Goal: Task Accomplishment & Management: Manage account settings

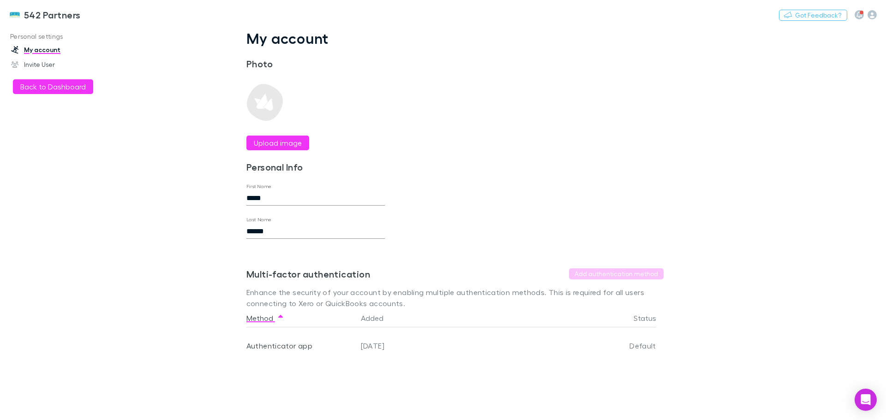
click at [17, 17] on img at bounding box center [14, 14] width 11 height 11
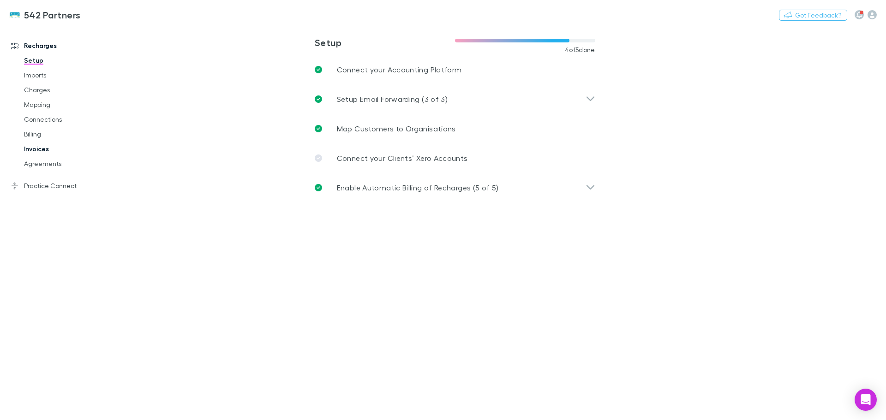
click at [36, 150] on link "Invoices" at bounding box center [70, 149] width 110 height 15
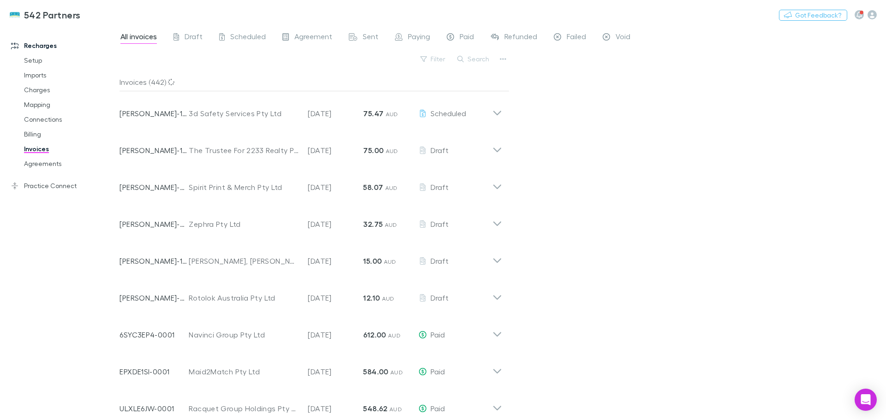
click at [464, 65] on div "Search" at bounding box center [474, 59] width 42 height 13
click at [464, 61] on icon "button" at bounding box center [460, 59] width 6 height 6
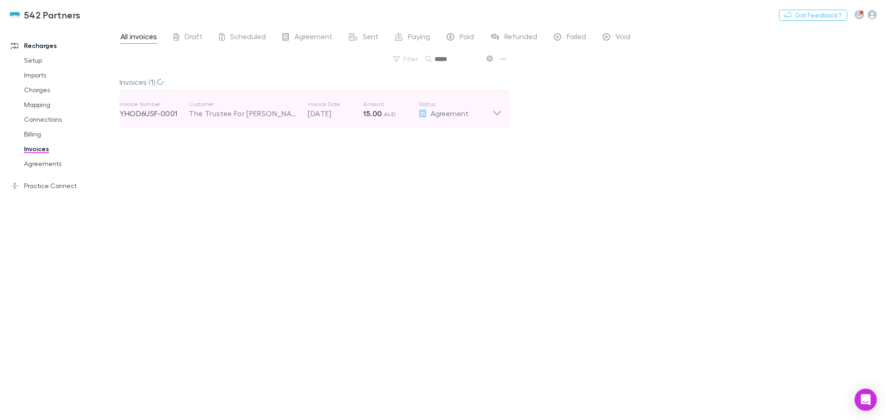
type input "*****"
click at [499, 113] on icon at bounding box center [497, 110] width 10 height 18
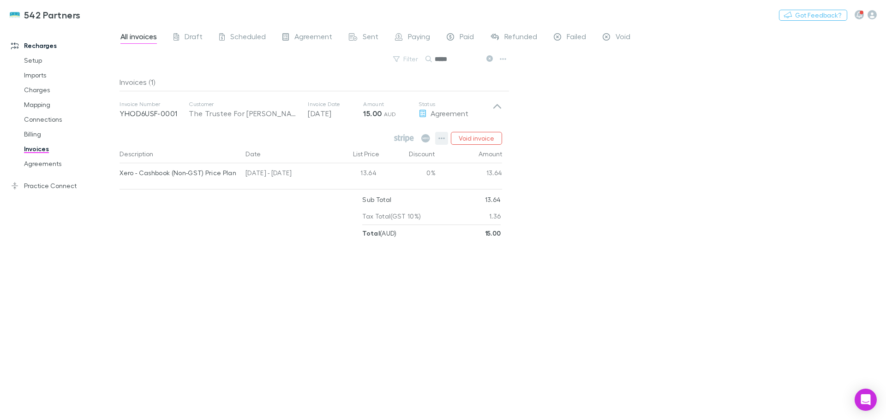
click at [439, 135] on button "button" at bounding box center [441, 138] width 13 height 13
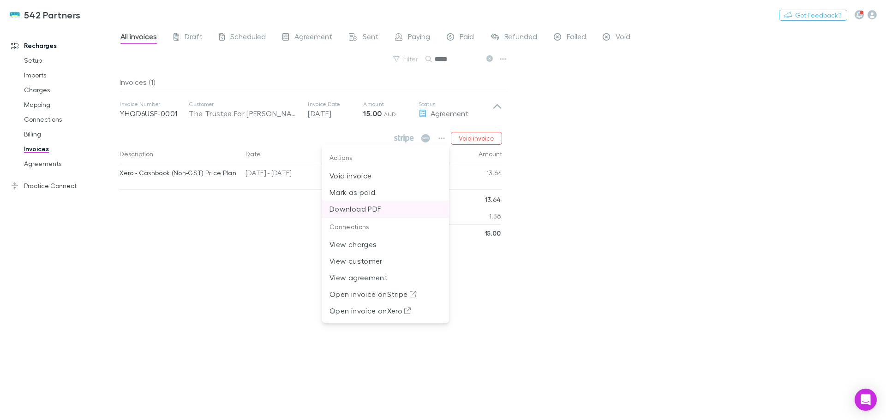
click at [354, 204] on p "Download PDF" at bounding box center [385, 209] width 112 height 11
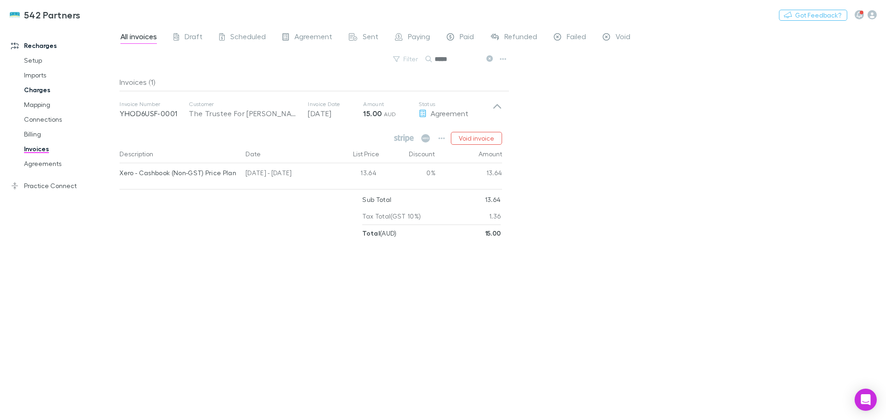
click at [31, 88] on link "Charges" at bounding box center [70, 90] width 110 height 15
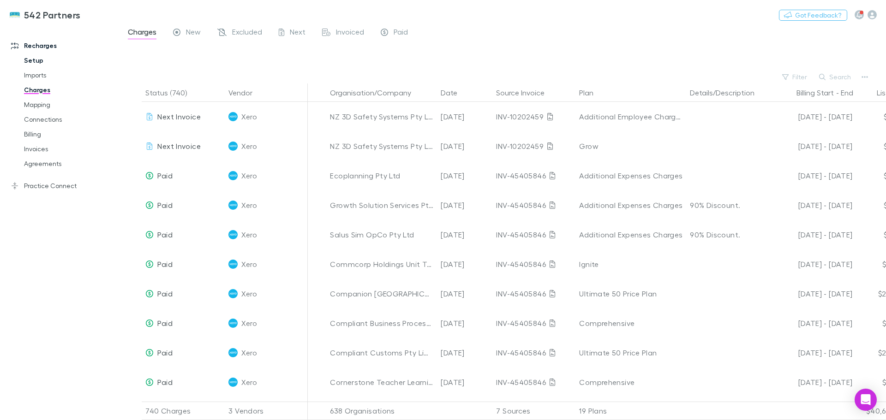
click at [40, 62] on link "Setup" at bounding box center [70, 60] width 110 height 15
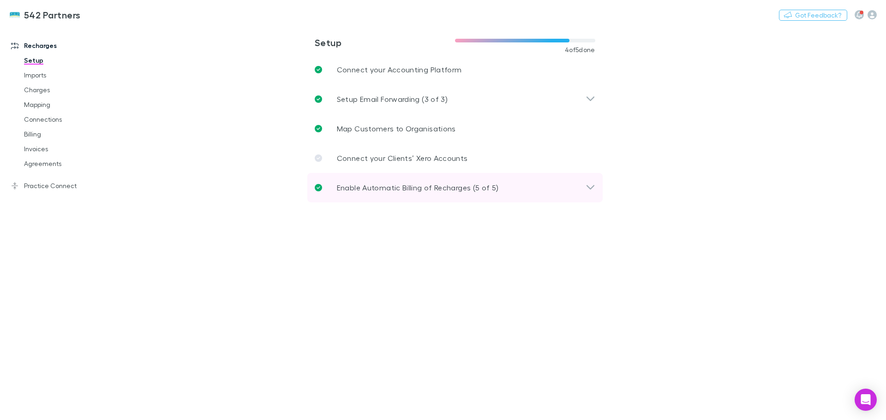
click at [584, 186] on div "Enable Automatic Billing of Recharges (5 of 5)" at bounding box center [450, 187] width 271 height 11
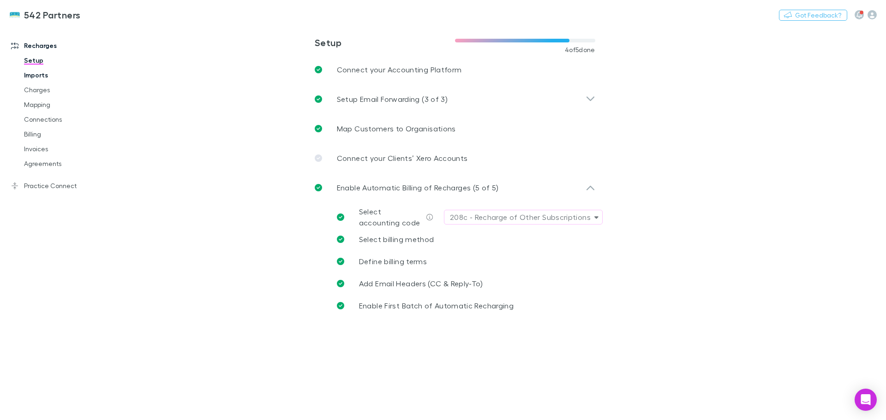
click at [40, 73] on link "Imports" at bounding box center [70, 75] width 110 height 15
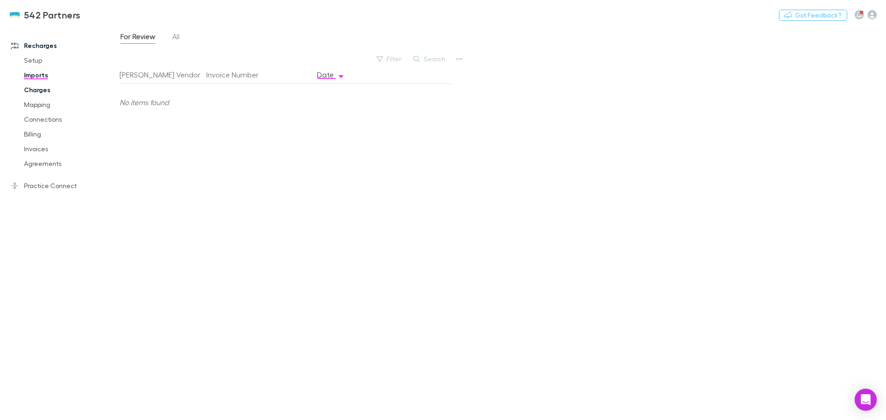
click at [37, 87] on link "Charges" at bounding box center [70, 90] width 110 height 15
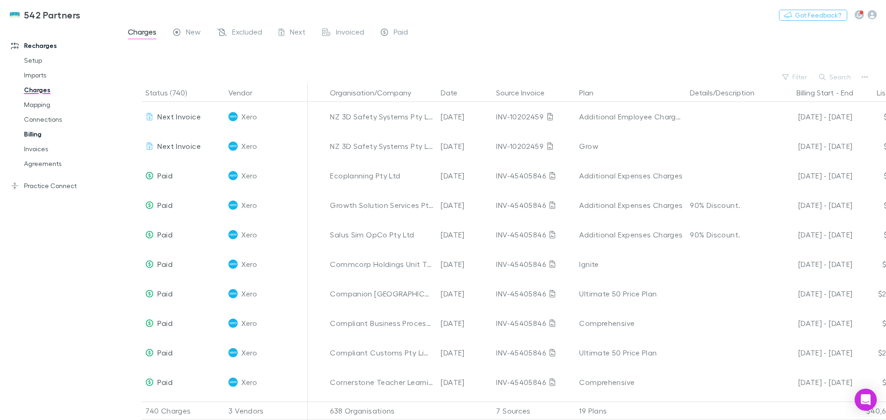
click at [30, 133] on link "Billing" at bounding box center [70, 134] width 110 height 15
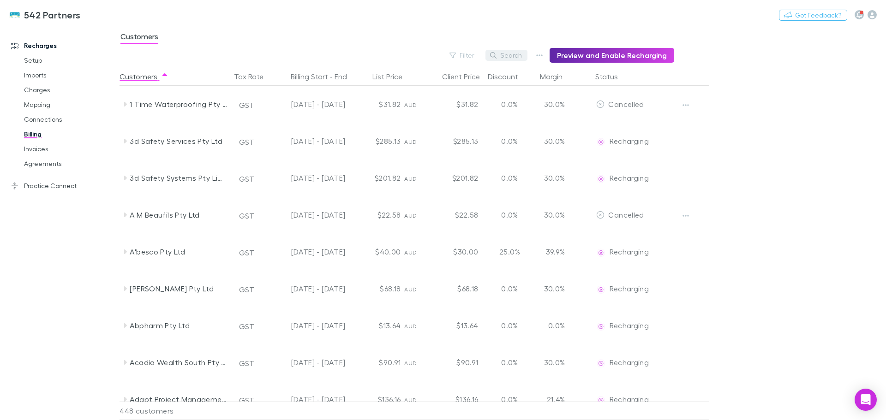
click at [510, 54] on button "Search" at bounding box center [506, 55] width 42 height 11
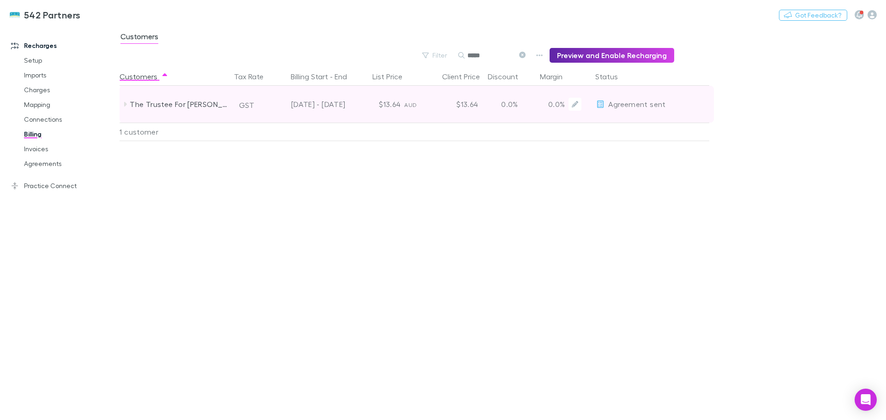
type input "*****"
click at [406, 94] on div "AUD" at bounding box center [415, 104] width 22 height 37
click at [601, 106] on icon at bounding box center [600, 104] width 8 height 7
click at [576, 103] on icon "Edit" at bounding box center [575, 104] width 6 height 6
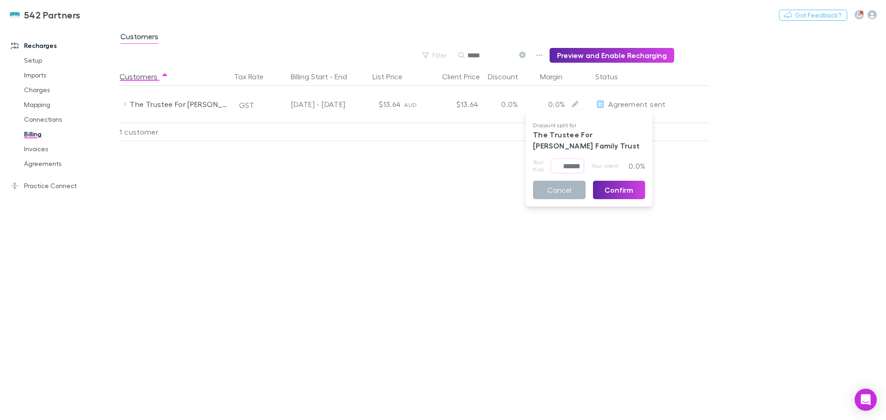
click at [569, 189] on button "Cancel" at bounding box center [559, 190] width 53 height 18
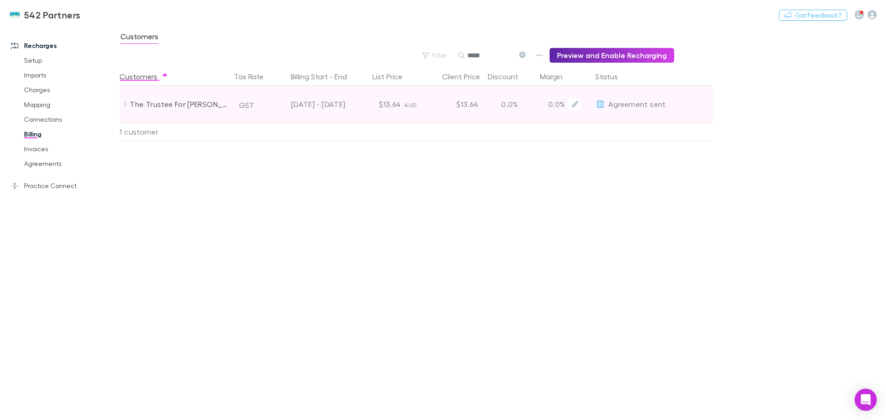
click at [621, 105] on span "Agreement sent" at bounding box center [636, 104] width 57 height 9
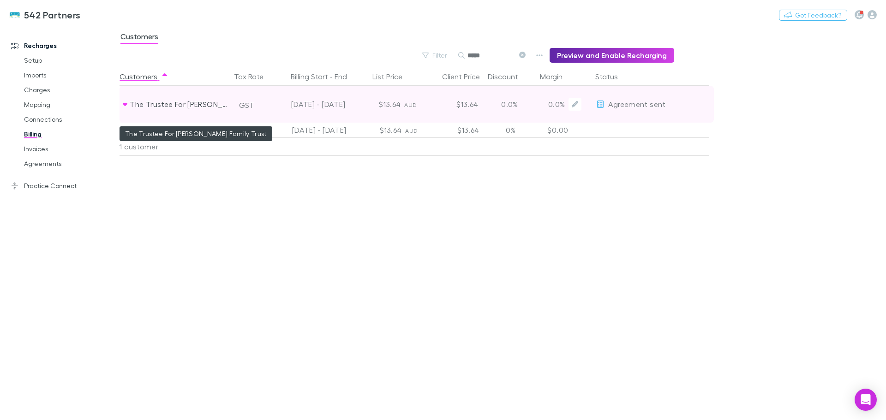
click at [202, 105] on div "The Trustee For [PERSON_NAME] Family Trust" at bounding box center [179, 104] width 98 height 37
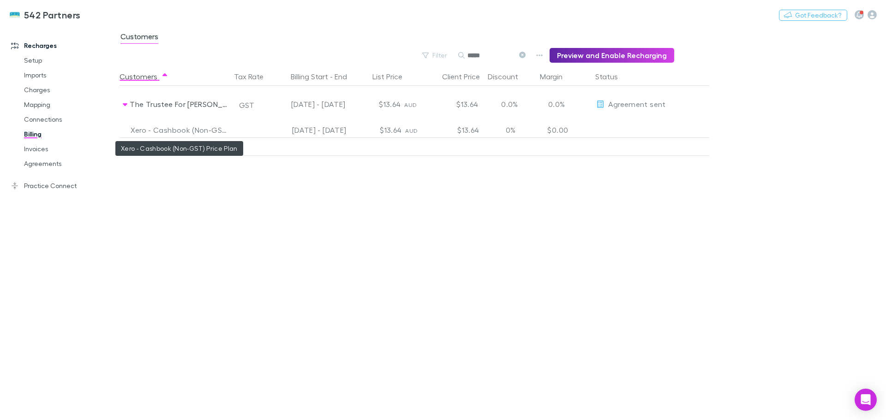
click at [171, 132] on div "Xero - Cashbook (Non-GST) Price Plan" at bounding box center [179, 130] width 96 height 15
click at [40, 146] on link "Invoices" at bounding box center [70, 149] width 110 height 15
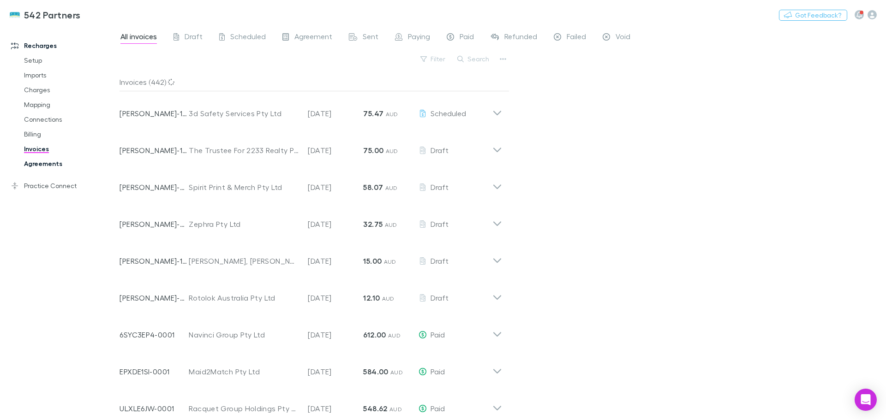
click at [43, 159] on link "Agreements" at bounding box center [70, 163] width 110 height 15
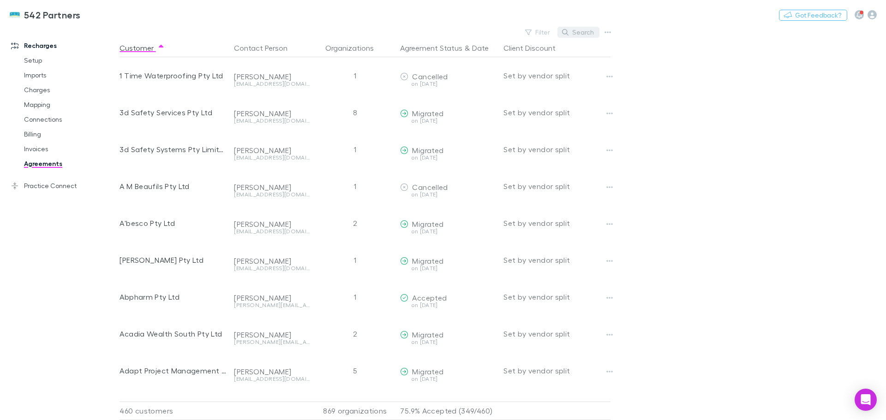
click at [578, 32] on button "Search" at bounding box center [578, 32] width 42 height 11
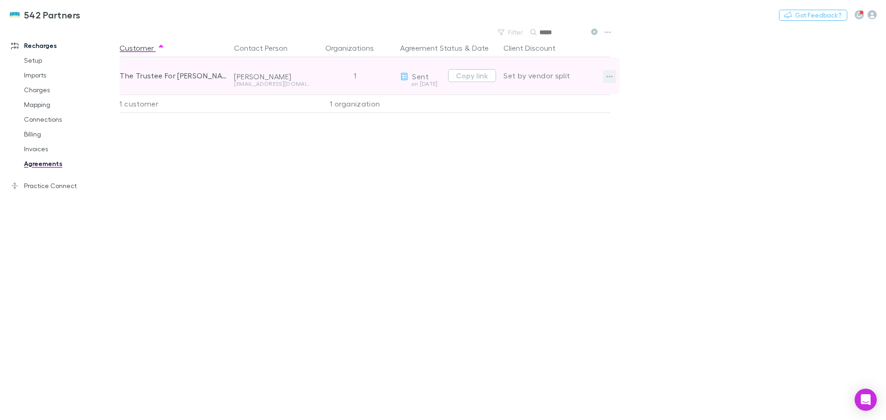
type input "*****"
click at [609, 78] on icon "button" at bounding box center [609, 76] width 6 height 7
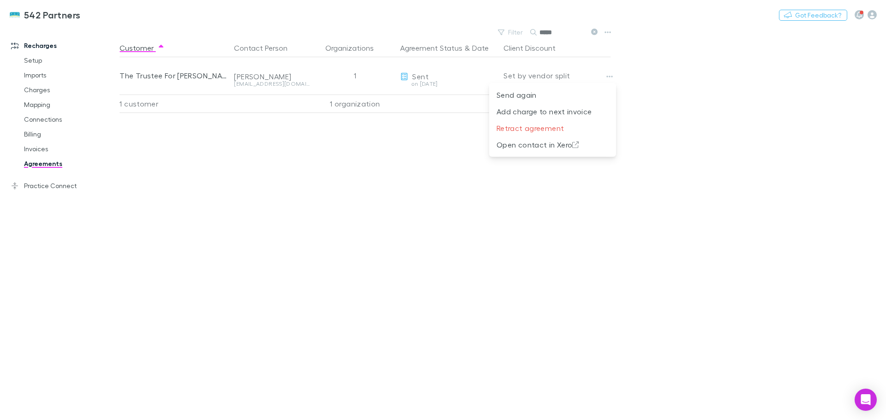
click at [249, 76] on div at bounding box center [443, 210] width 886 height 420
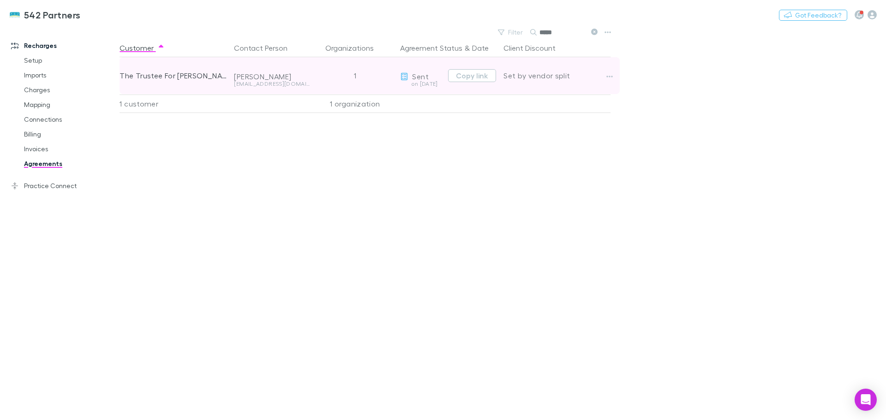
click at [199, 76] on div "The Trustee For [PERSON_NAME] Family Trust" at bounding box center [173, 75] width 107 height 37
drag, startPoint x: 405, startPoint y: 75, endPoint x: 416, endPoint y: 75, distance: 11.5
click at [407, 75] on icon at bounding box center [404, 76] width 6 height 7
click at [420, 76] on span "Sent" at bounding box center [420, 76] width 16 height 9
click at [429, 85] on div "on [DATE]" at bounding box center [422, 84] width 44 height 6
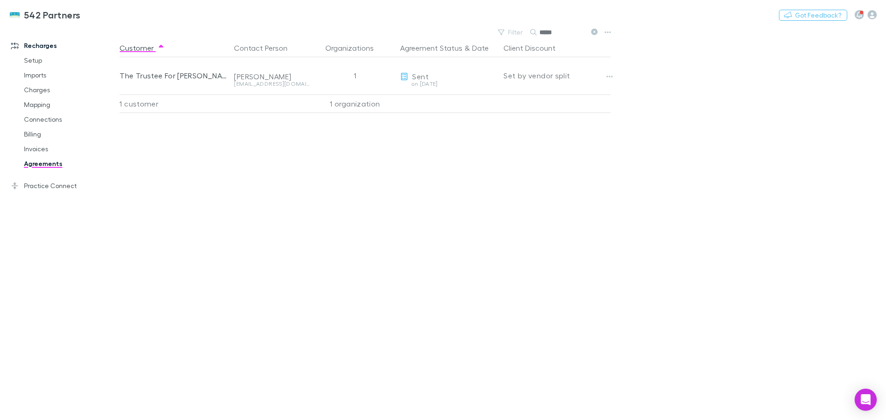
click at [356, 105] on div "1 organization" at bounding box center [354, 104] width 83 height 18
click at [155, 101] on div "1 customer" at bounding box center [175, 104] width 111 height 18
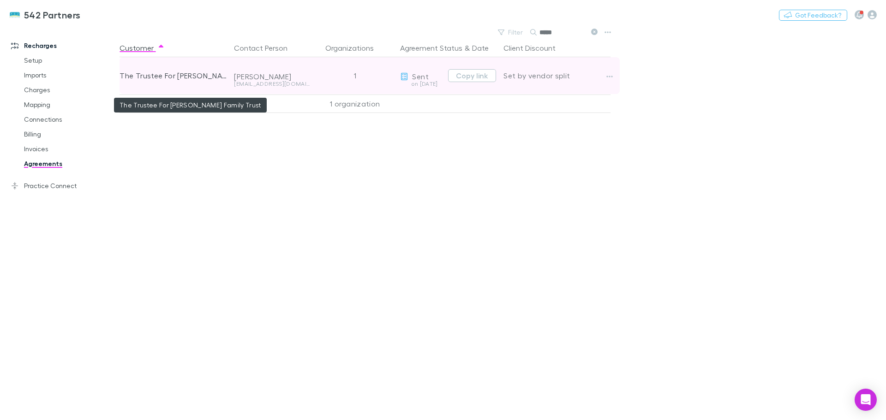
click at [166, 78] on div "The Trustee For [PERSON_NAME] Family Trust" at bounding box center [173, 75] width 107 height 37
click at [259, 74] on div "[PERSON_NAME]" at bounding box center [272, 76] width 76 height 9
click at [340, 68] on div "1" at bounding box center [354, 75] width 83 height 37
click at [485, 76] on button "Copy link" at bounding box center [472, 75] width 48 height 13
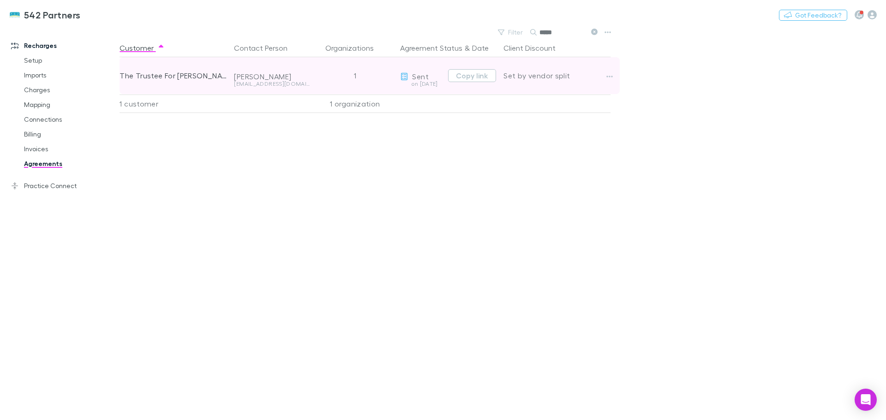
drag, startPoint x: 416, startPoint y: 79, endPoint x: 407, endPoint y: 79, distance: 9.7
click at [416, 79] on span "Sent" at bounding box center [420, 76] width 16 height 9
click at [406, 79] on icon at bounding box center [404, 76] width 8 height 7
click at [610, 74] on icon "button" at bounding box center [609, 76] width 6 height 7
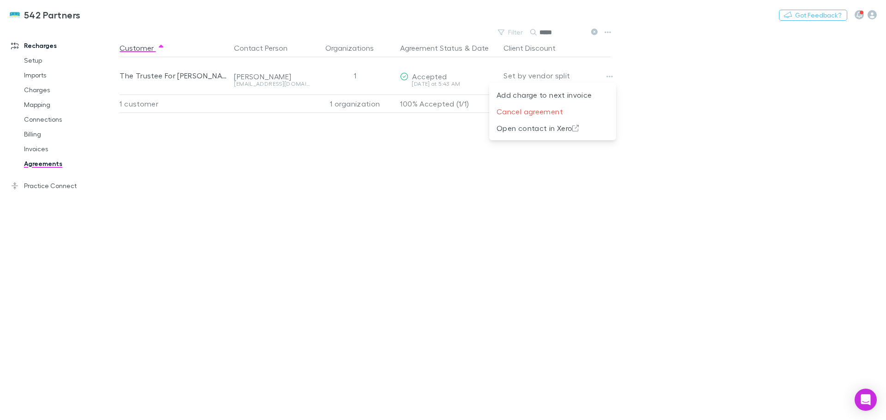
click at [433, 192] on div at bounding box center [443, 210] width 886 height 420
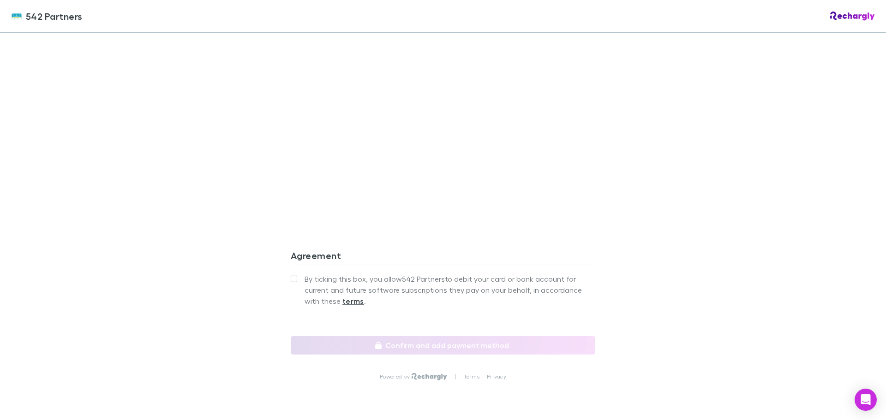
scroll to position [773, 0]
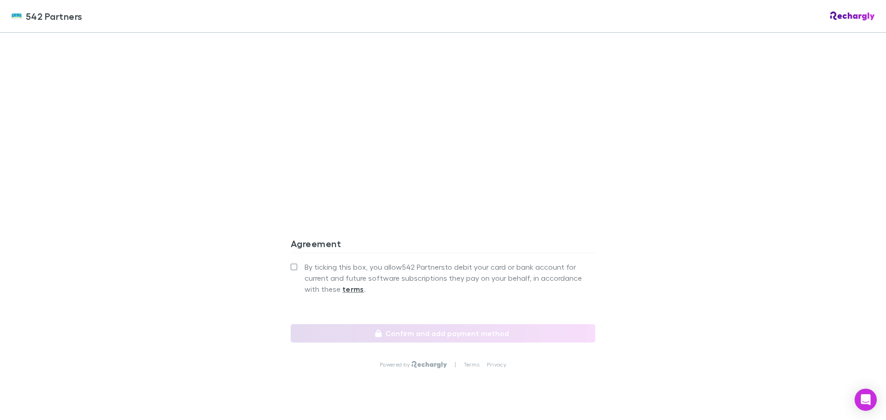
click at [305, 262] on span "By ticking this box, you allow 542 Partners to debit your card or bank account …" at bounding box center [450, 278] width 291 height 33
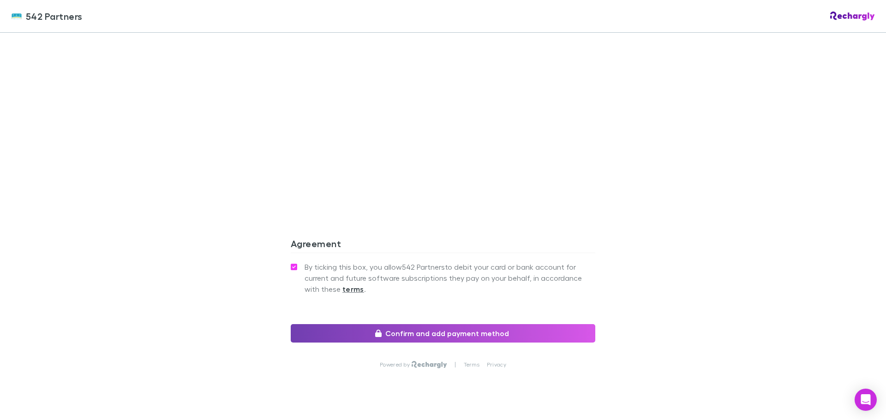
click at [447, 324] on button "Confirm and add payment method" at bounding box center [443, 333] width 305 height 18
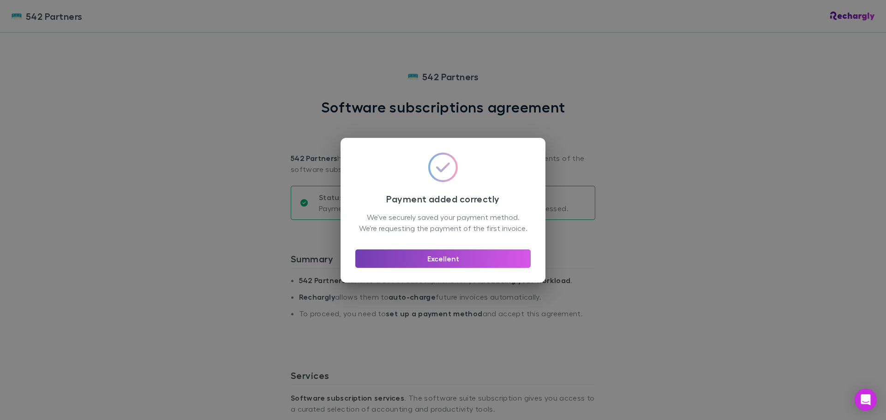
click at [457, 264] on button "Excellent" at bounding box center [442, 259] width 175 height 18
